Goal: Task Accomplishment & Management: Complete application form

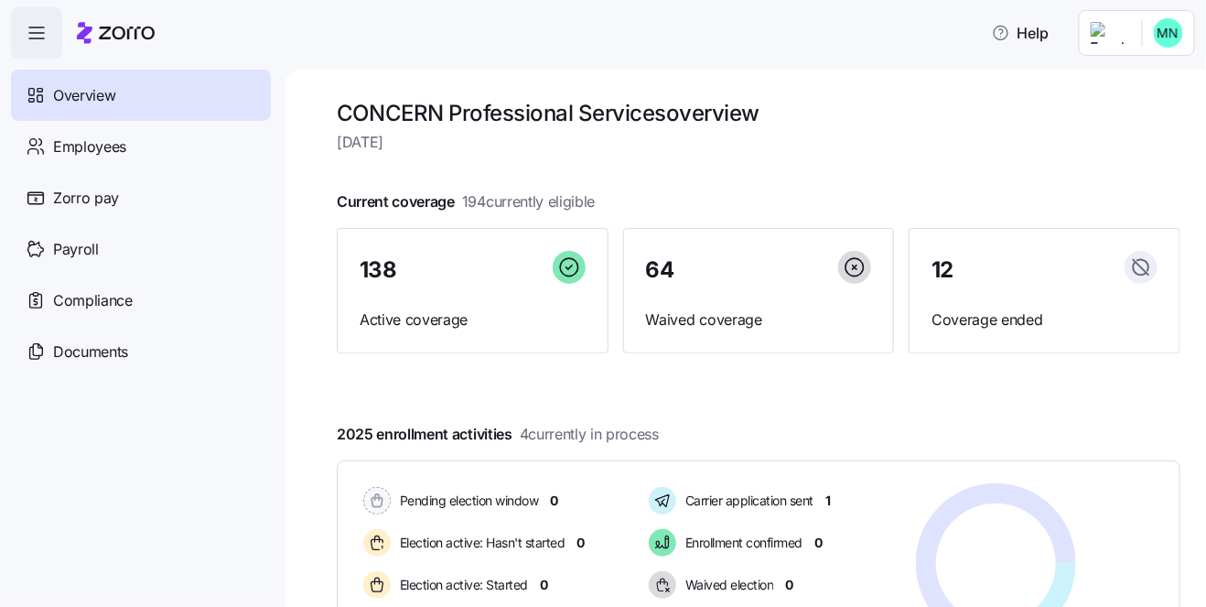
click at [324, 387] on div "CONCERN Professional Services overview [DATE] Current coverage 194 currently el…" at bounding box center [745, 338] width 920 height 537
click at [104, 156] on span "Employees" at bounding box center [89, 146] width 73 height 23
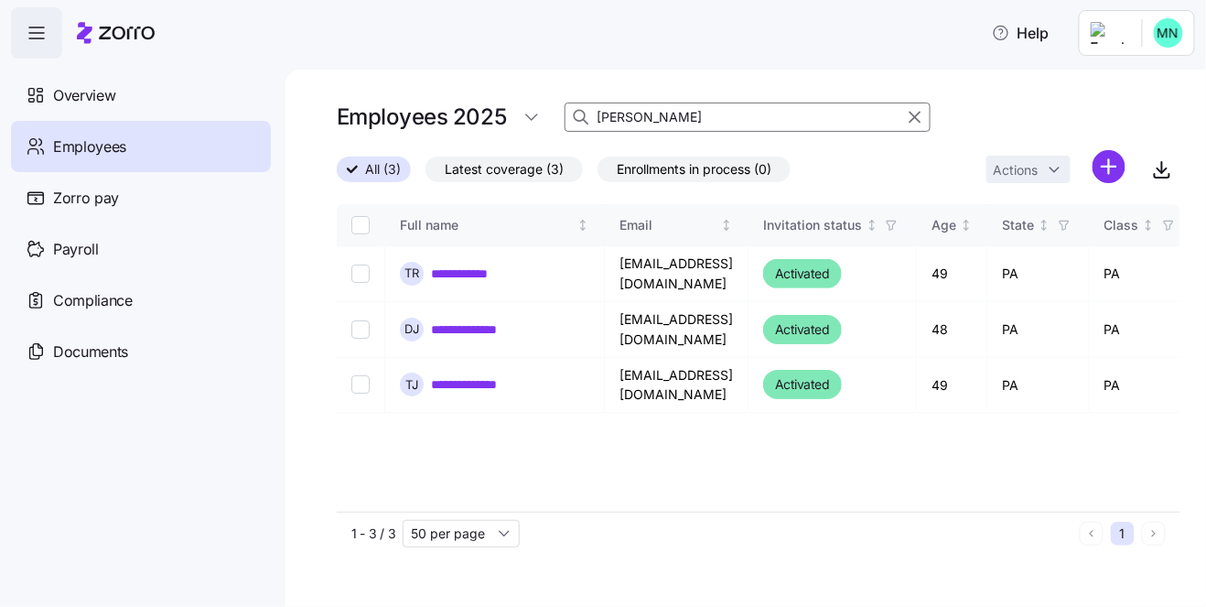
click at [662, 122] on input "[PERSON_NAME]" at bounding box center [747, 116] width 366 height 29
type input "j"
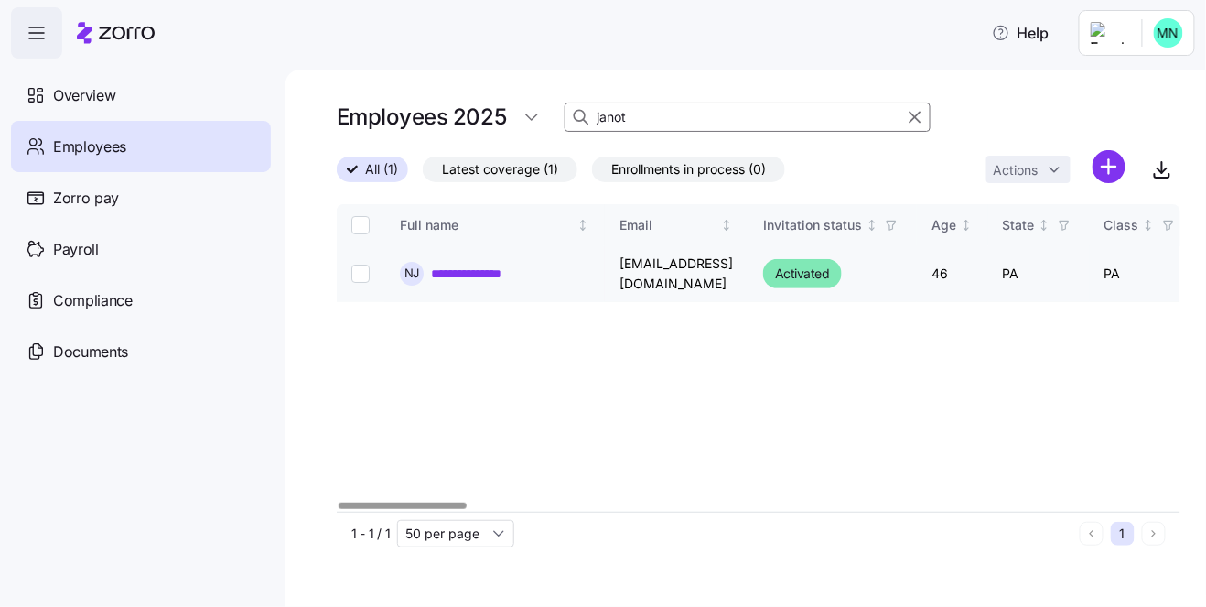
type input "janot"
click at [499, 276] on link "**********" at bounding box center [477, 273] width 93 height 18
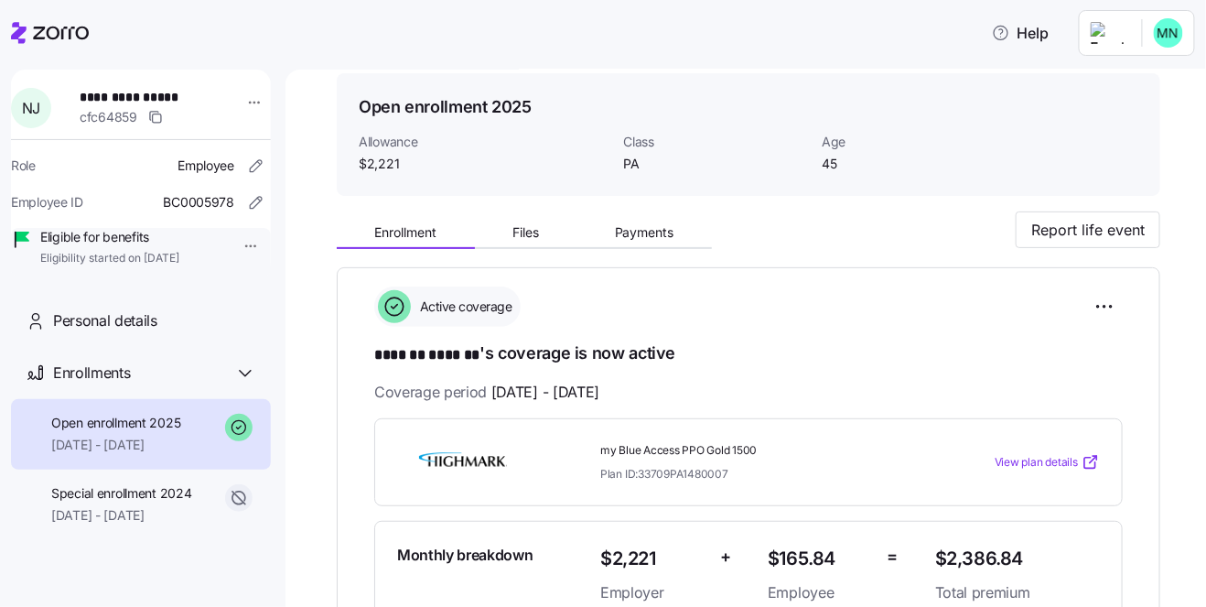
scroll to position [62, 0]
click at [1168, 30] on html "**********" at bounding box center [603, 298] width 1206 height 596
click at [1165, 44] on html "**********" at bounding box center [603, 298] width 1206 height 596
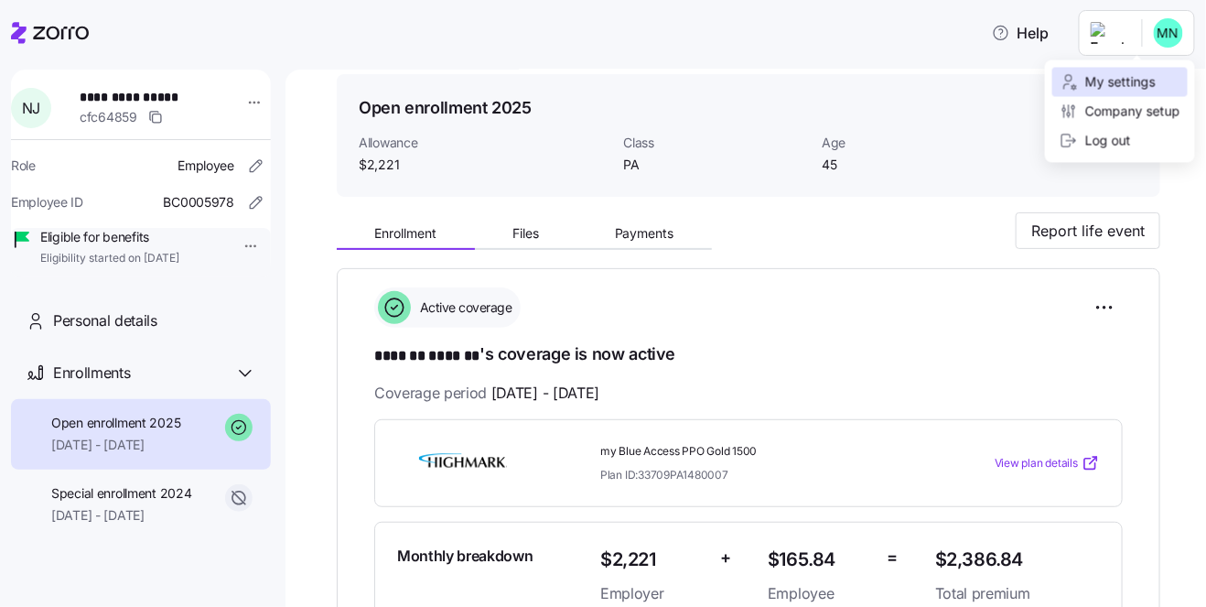
click at [1100, 86] on div "My settings" at bounding box center [1107, 82] width 96 height 20
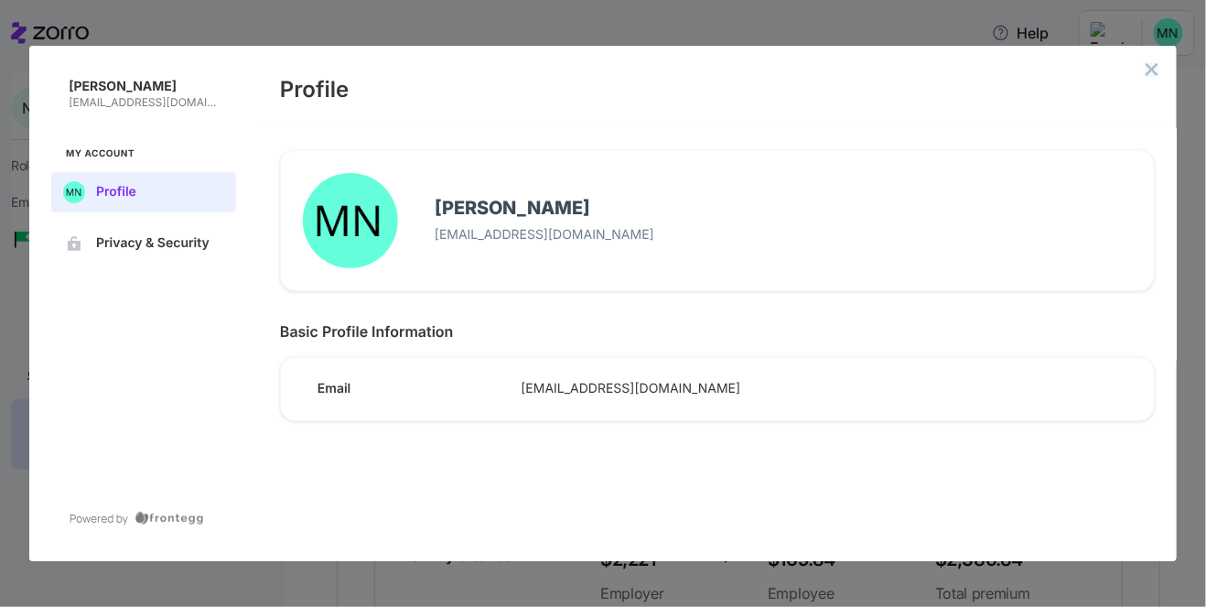
click at [1153, 69] on icon "close admin-box" at bounding box center [1152, 69] width 12 height 12
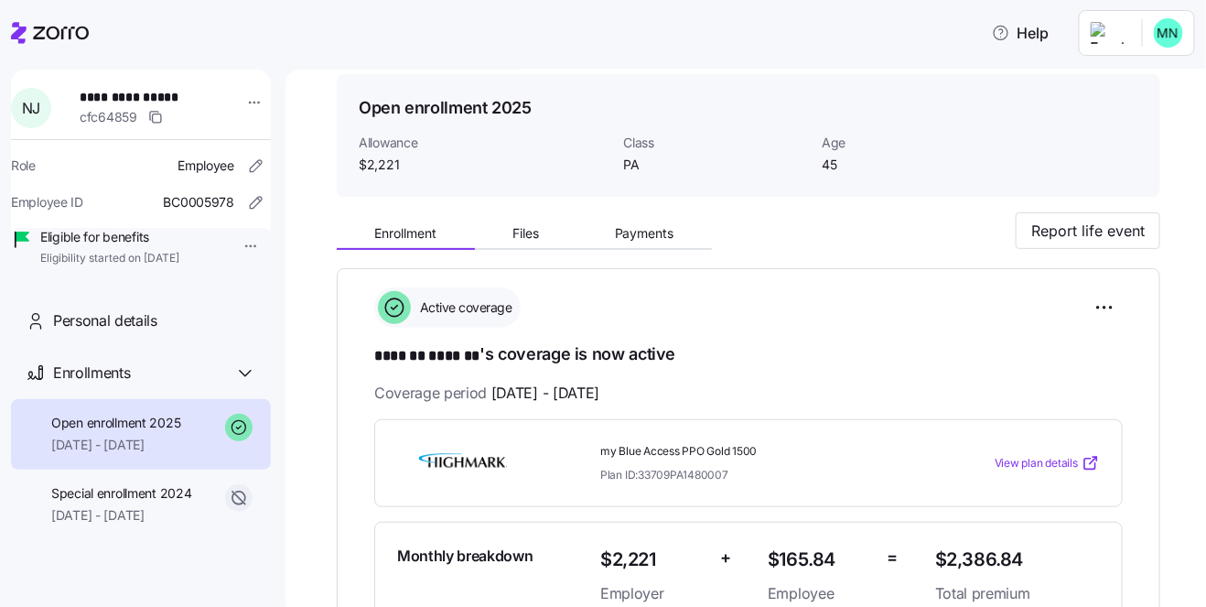
click at [53, 39] on icon at bounding box center [50, 33] width 78 height 22
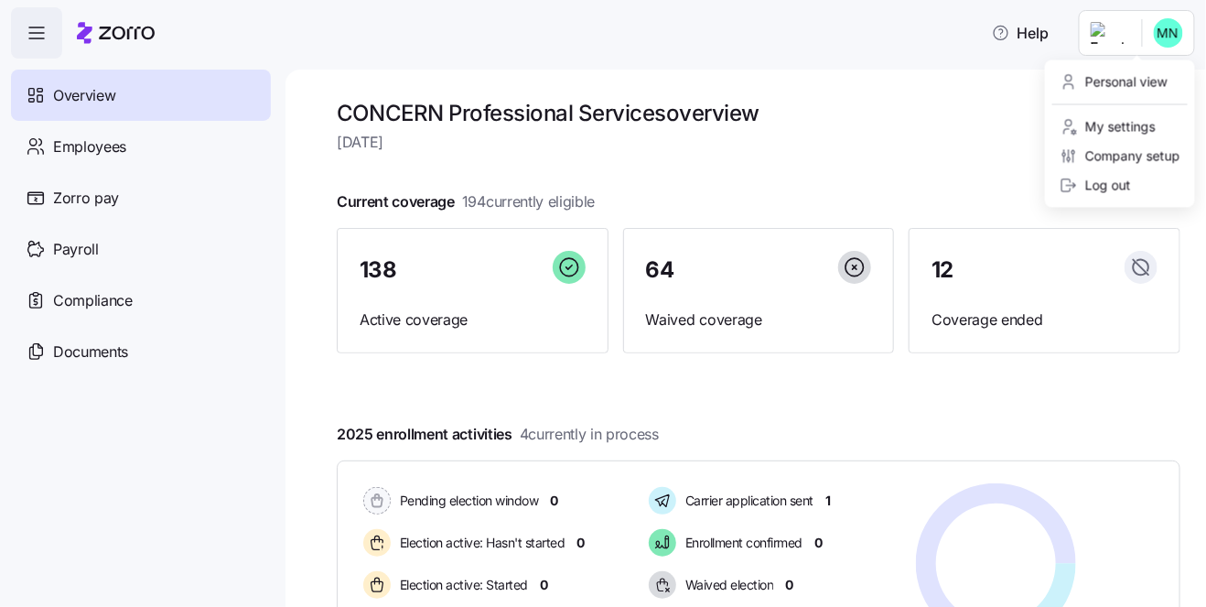
click at [1167, 37] on html "Help Overview Employees Zorro pay Payroll Compliance Documents CONCERN Professi…" at bounding box center [603, 298] width 1206 height 596
click at [1133, 81] on div "Personal view" at bounding box center [1113, 82] width 108 height 20
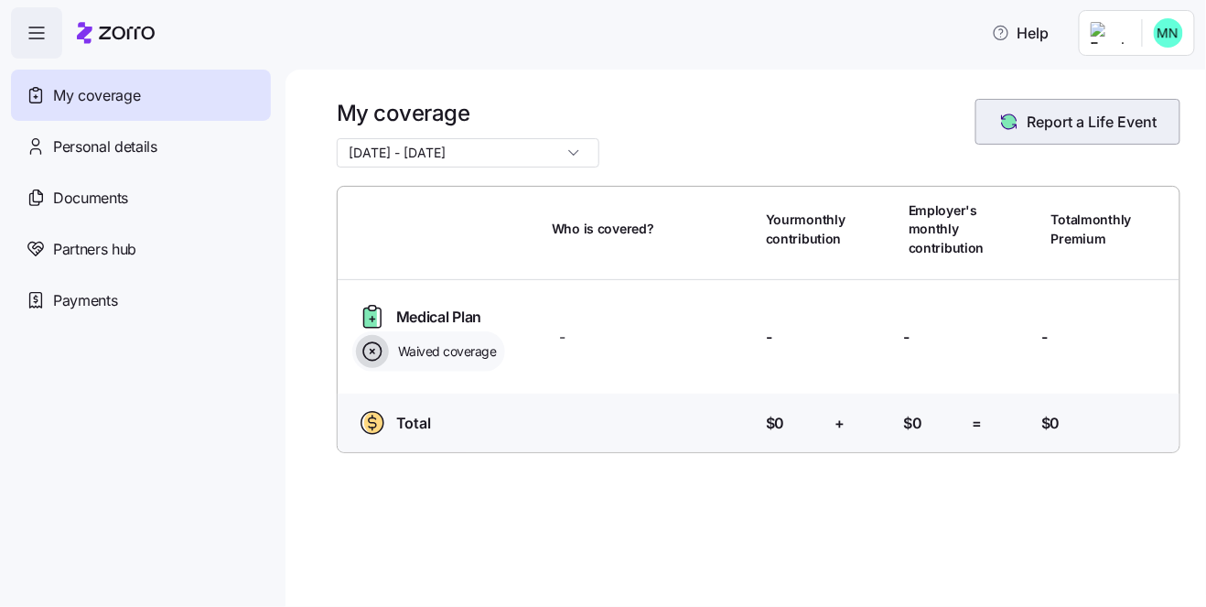
click at [1106, 123] on span "Report a Life Event" at bounding box center [1092, 122] width 130 height 22
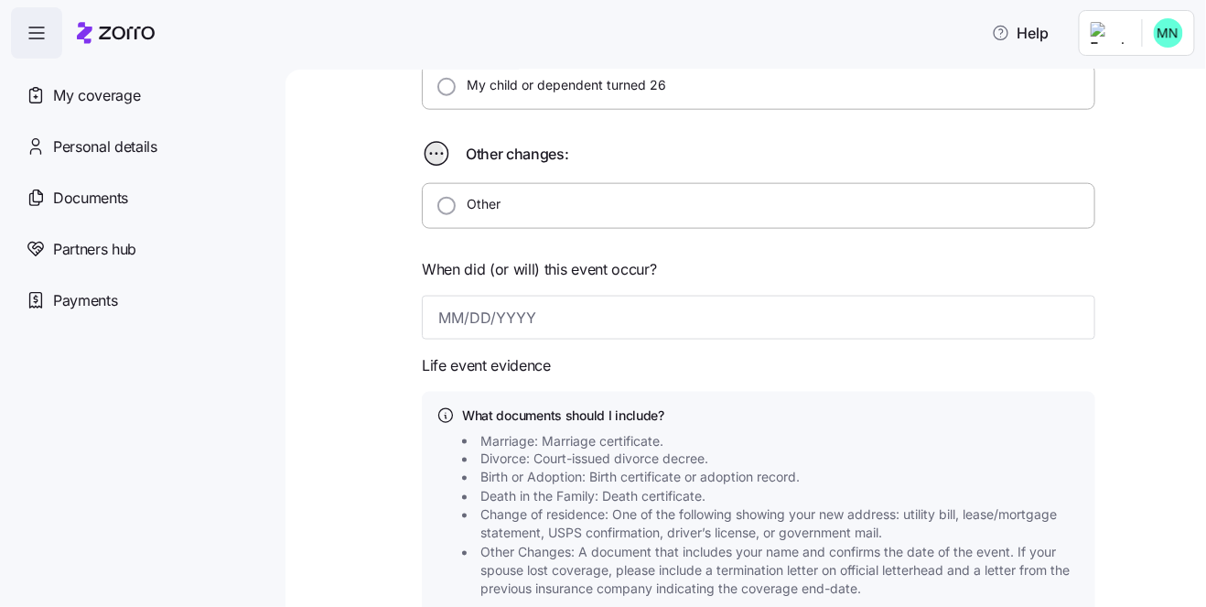
scroll to position [630, 0]
